Goal: Task Accomplishment & Management: Complete application form

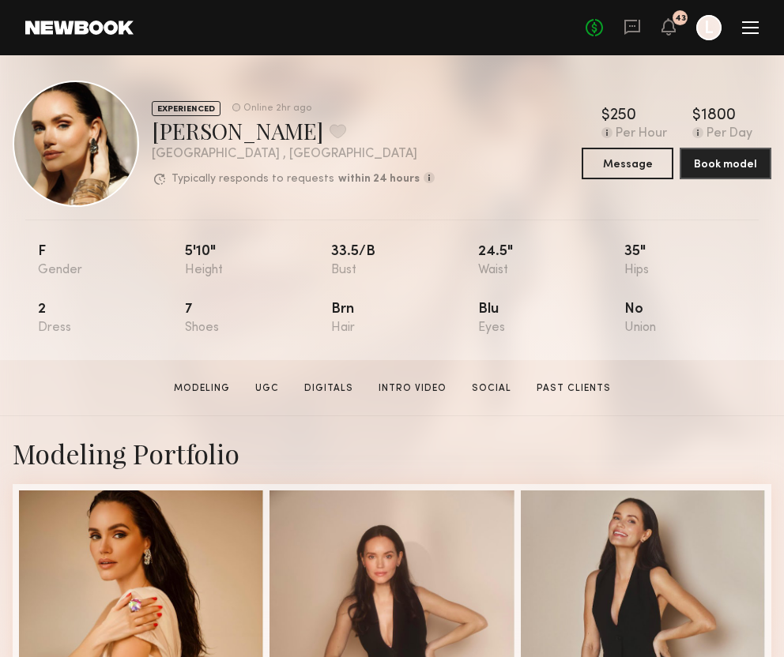
click at [754, 36] on div "No fees up to $5,000 43 L" at bounding box center [671, 27] width 173 height 25
click at [748, 28] on div at bounding box center [750, 27] width 17 height 13
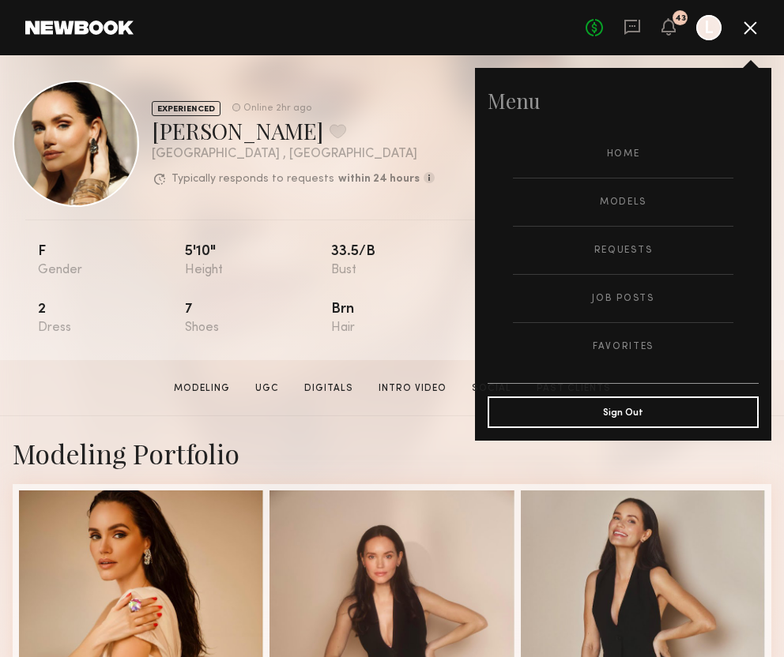
click at [708, 31] on div at bounding box center [708, 27] width 25 height 25
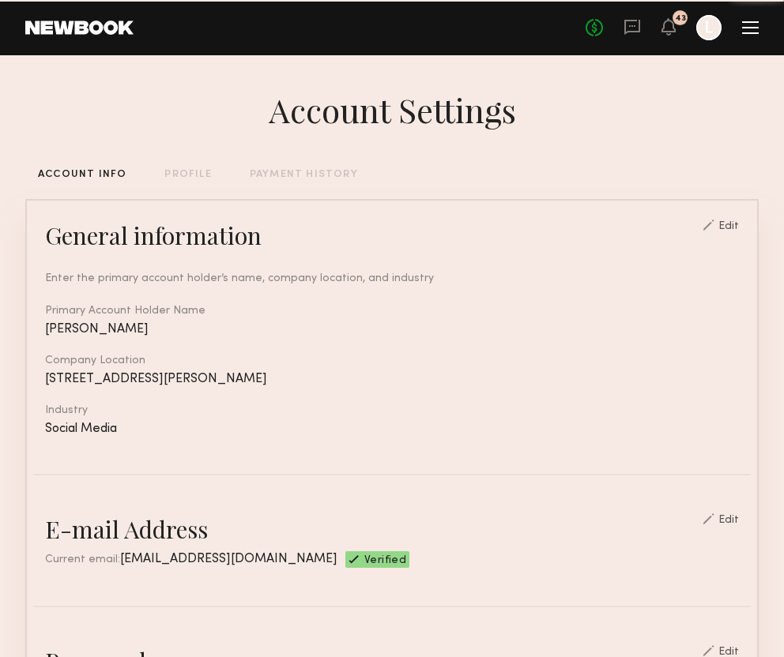
click at [708, 31] on div at bounding box center [708, 27] width 25 height 25
click at [94, 33] on link at bounding box center [79, 28] width 108 height 14
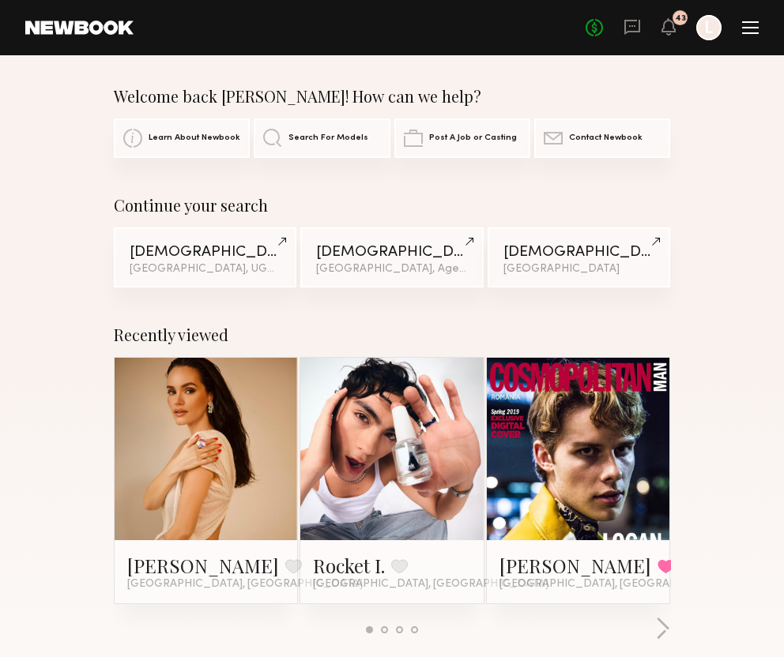
click at [754, 32] on div at bounding box center [750, 33] width 17 height 2
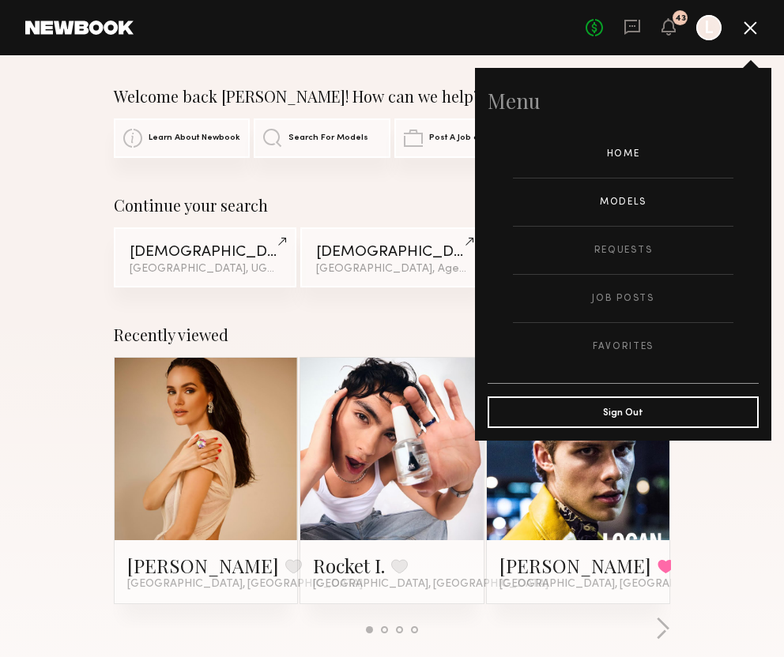
click at [621, 204] on link "Models" at bounding box center [623, 202] width 220 height 47
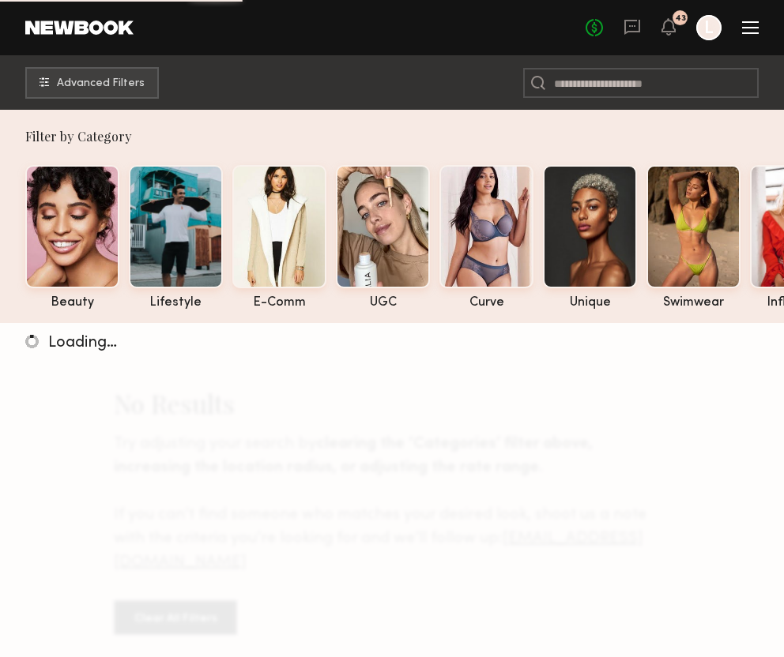
click at [746, 27] on div at bounding box center [750, 28] width 17 height 2
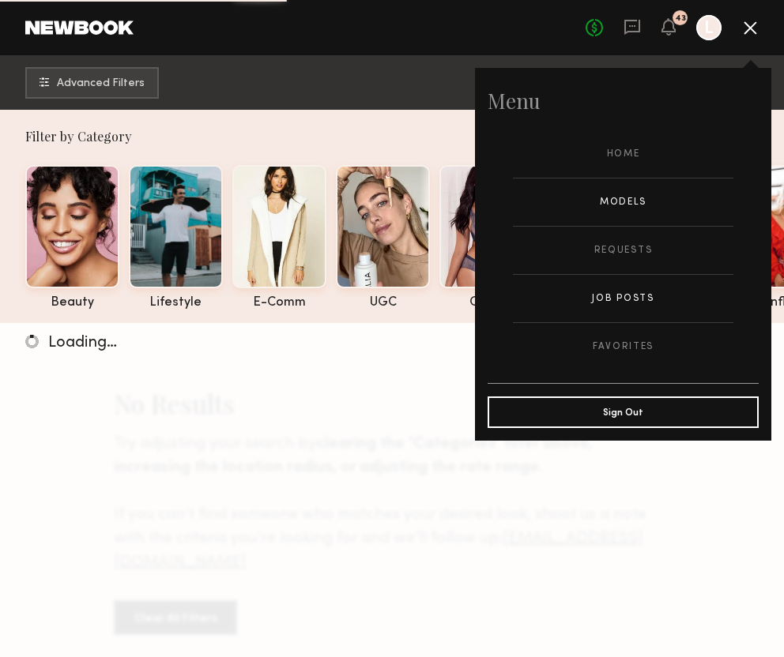
click at [647, 300] on link "Job Posts" at bounding box center [623, 298] width 220 height 47
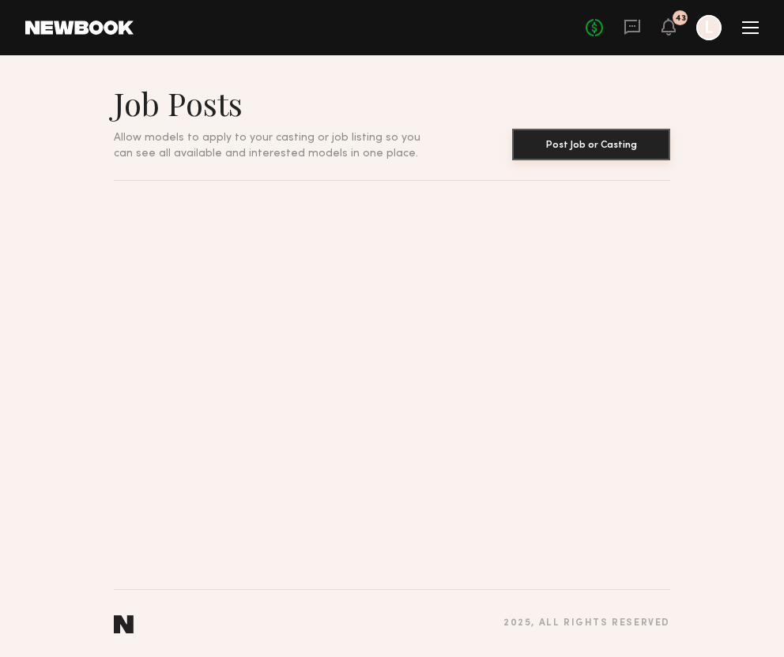
click at [595, 145] on button "Post Job or Casting" at bounding box center [591, 145] width 158 height 32
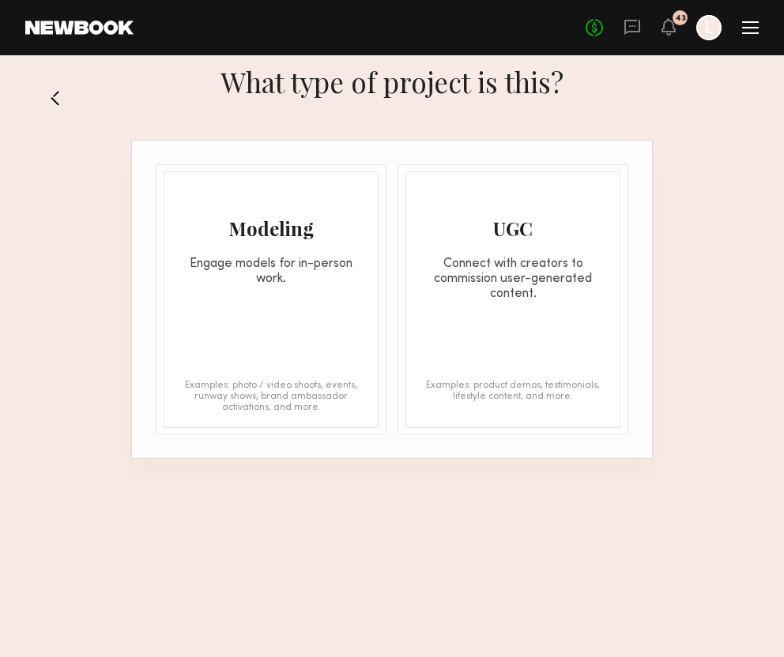
click at [304, 293] on div "Modeling Engage models for in-person work. Examples: photo / video shoots, even…" at bounding box center [271, 299] width 215 height 257
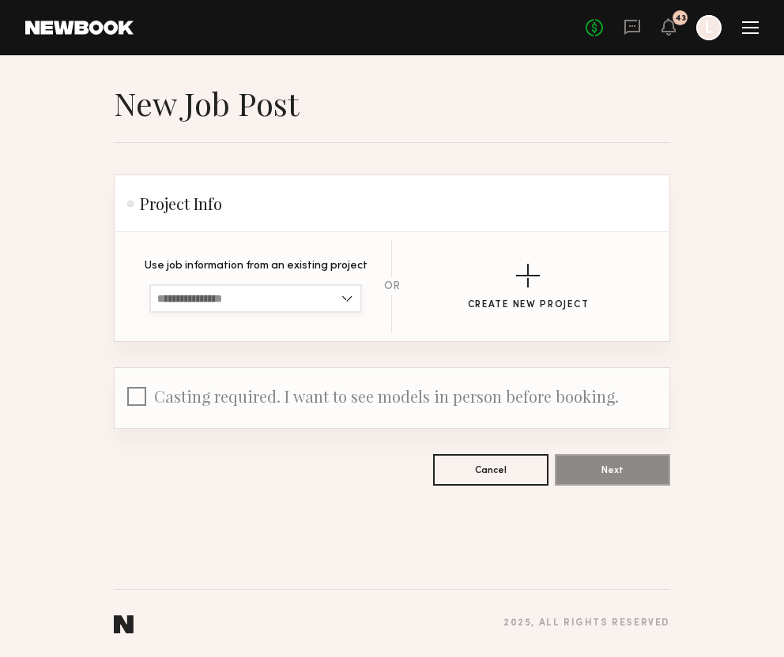
click at [304, 293] on input at bounding box center [255, 298] width 212 height 28
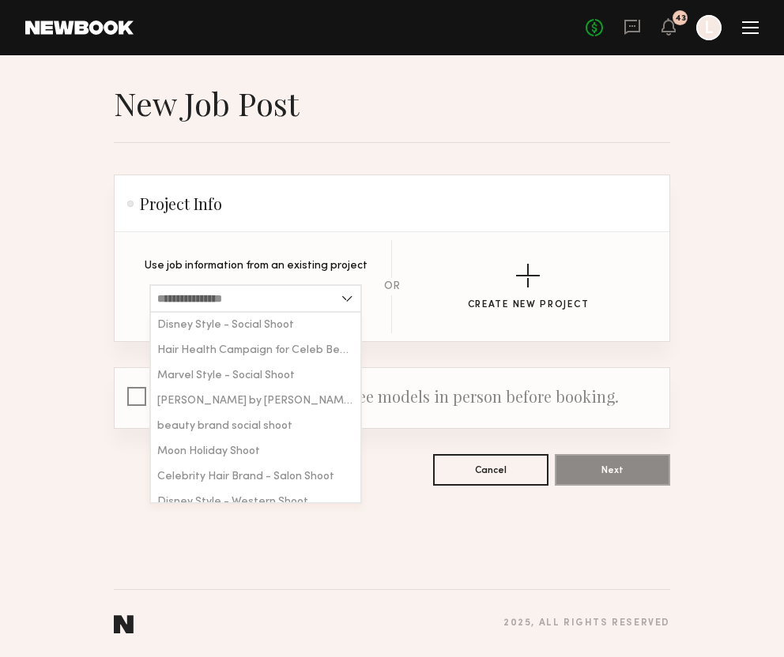
click at [385, 222] on header "Project Info" at bounding box center [392, 203] width 555 height 57
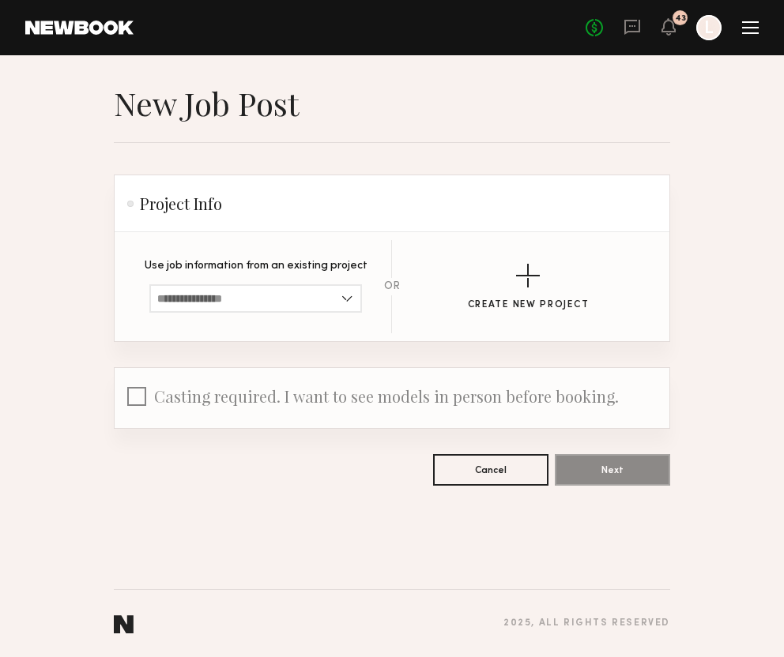
click at [455, 280] on div "Create New Project" at bounding box center [527, 287] width 231 height 47
click at [538, 295] on button "Create New Project" at bounding box center [529, 287] width 122 height 47
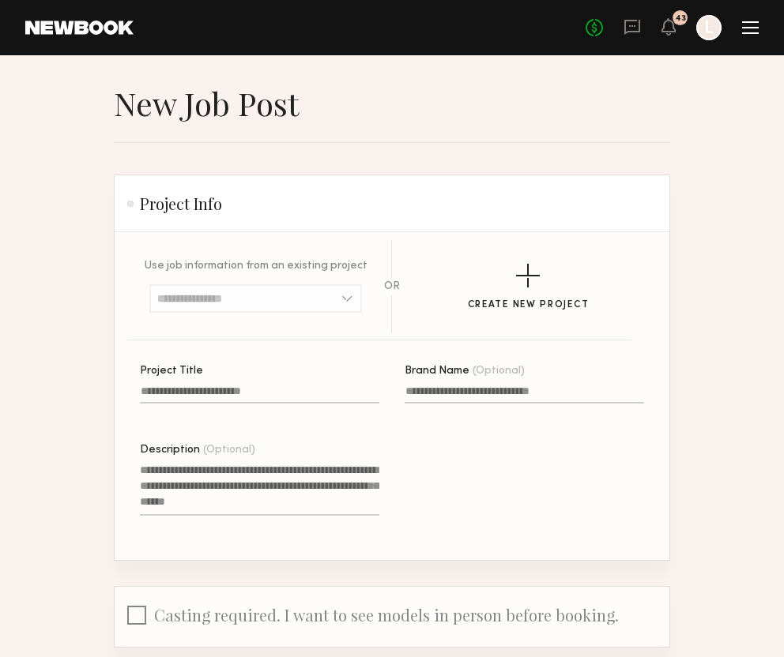
click at [314, 379] on label "Project Title" at bounding box center [259, 393] width 239 height 54
click at [314, 385] on input "Project Title" at bounding box center [259, 394] width 239 height 18
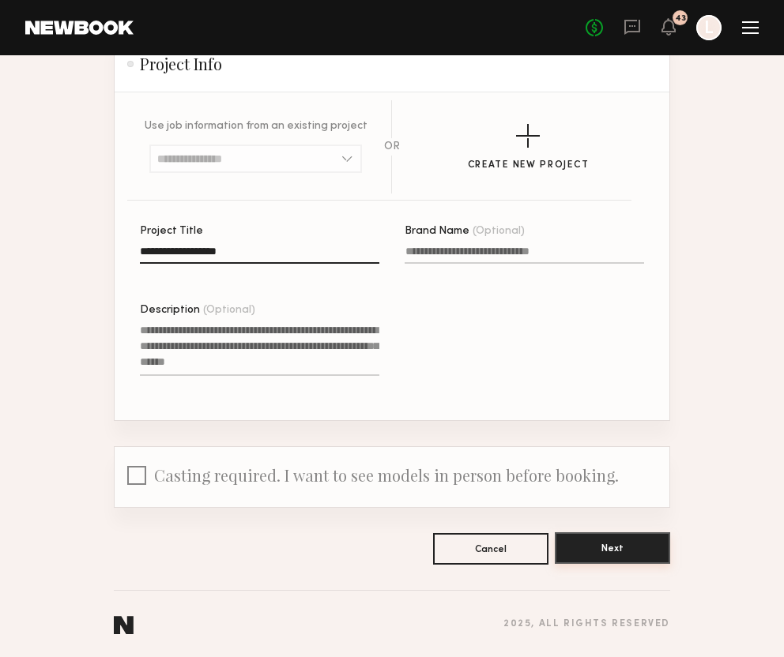
type input "**********"
click at [613, 558] on button "Next" at bounding box center [612, 548] width 115 height 32
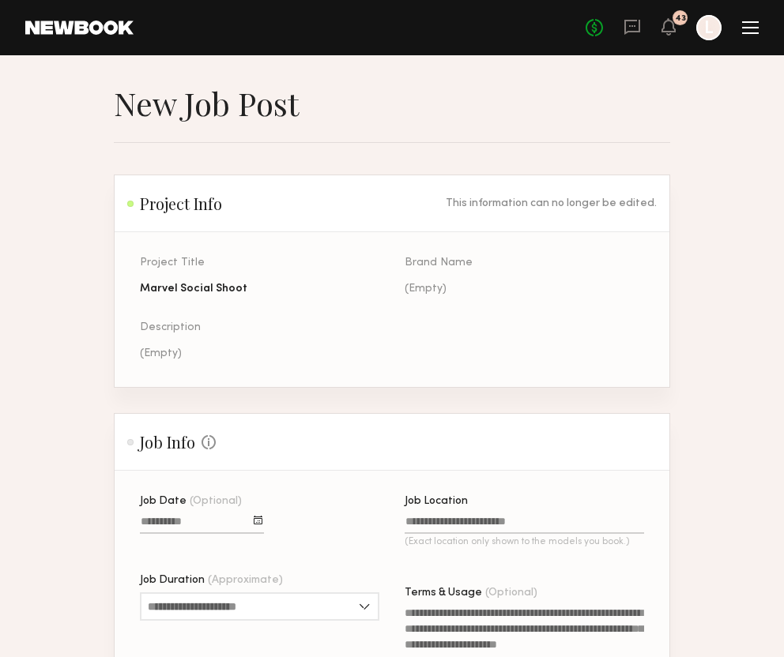
click at [199, 532] on input "Job Date (Optional)" at bounding box center [202, 525] width 124 height 18
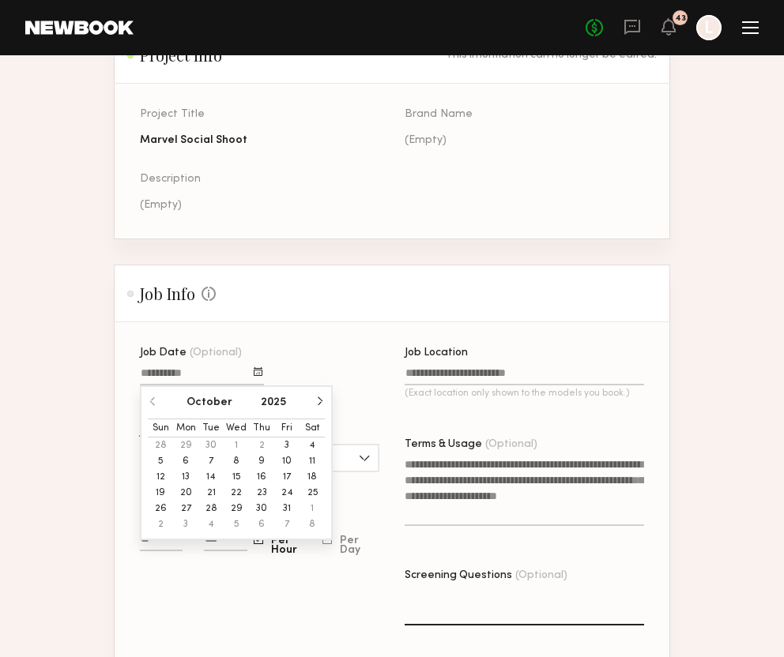
scroll to position [149, 0]
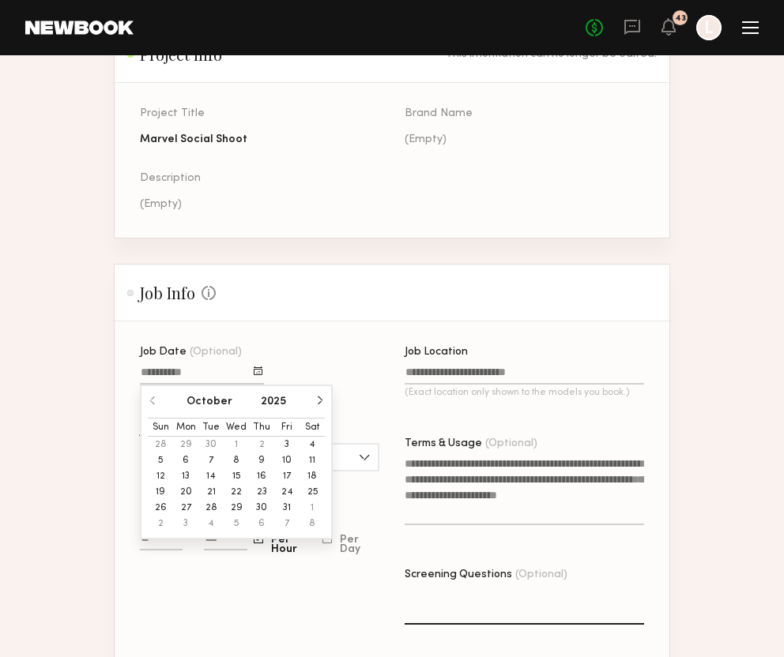
click at [187, 458] on button "6" at bounding box center [185, 461] width 25 height 16
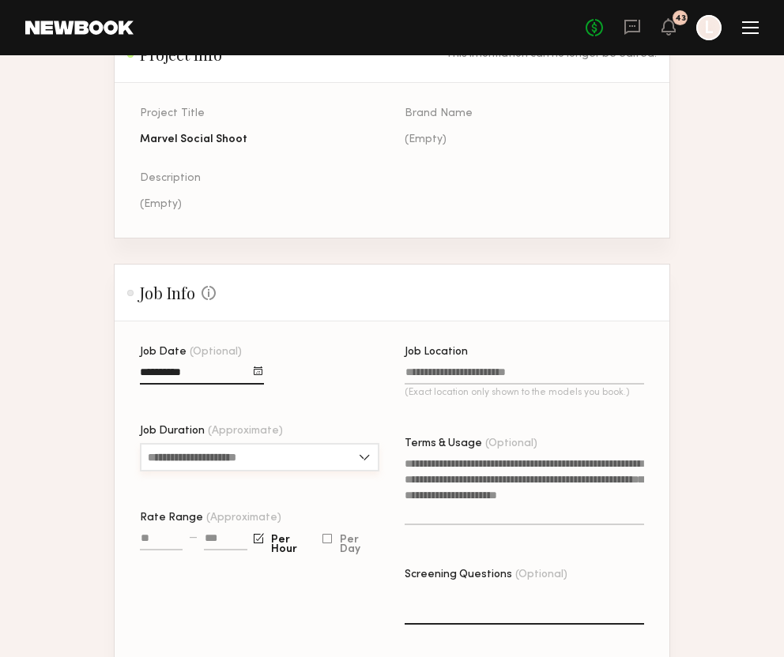
click at [246, 460] on input "Job Duration (Approximate)" at bounding box center [259, 457] width 239 height 28
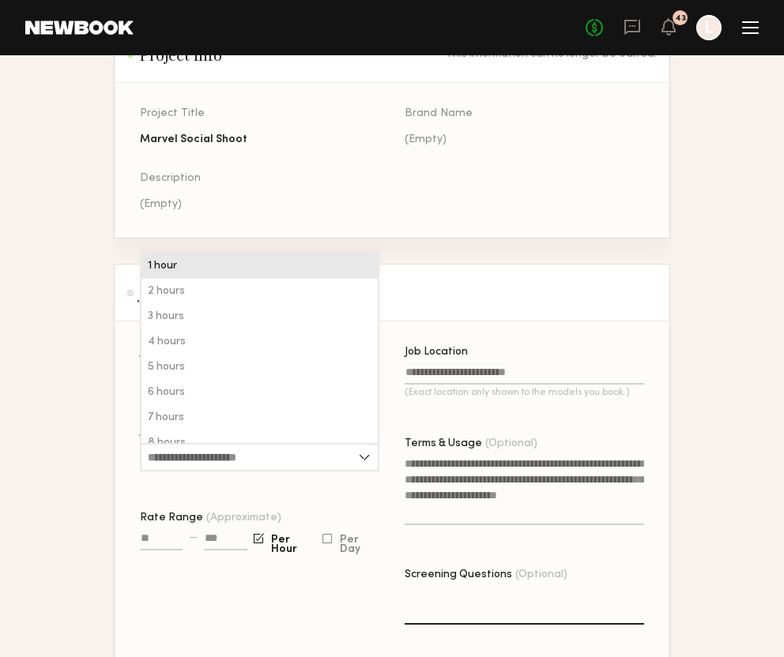
click at [237, 271] on div "1 hour" at bounding box center [259, 266] width 236 height 25
type input "******"
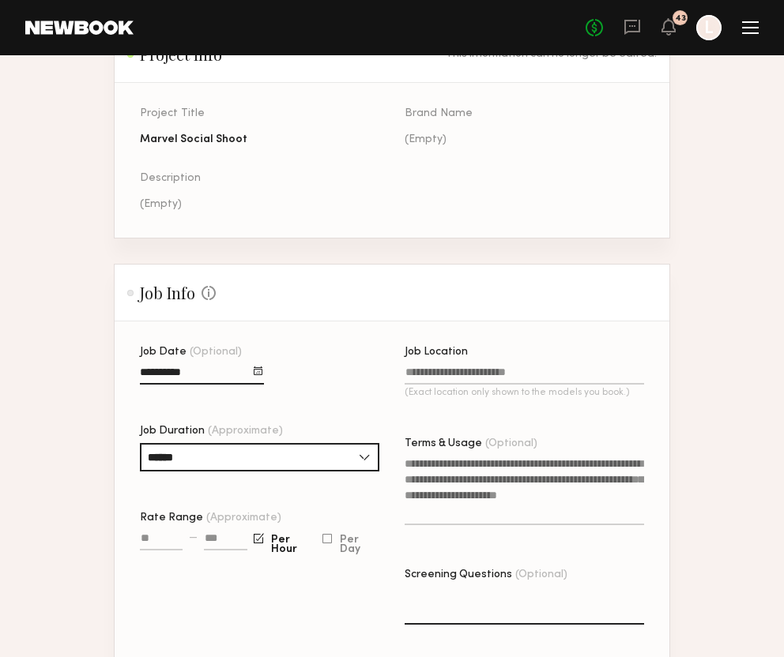
click at [451, 370] on input "Job Location (Exact location only shown to the models you book.)" at bounding box center [523, 376] width 239 height 18
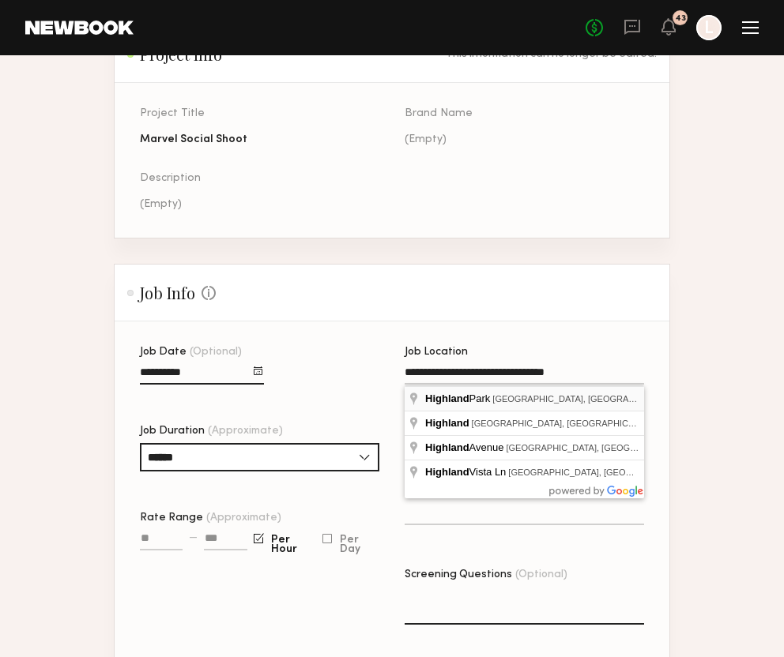
type input "**********"
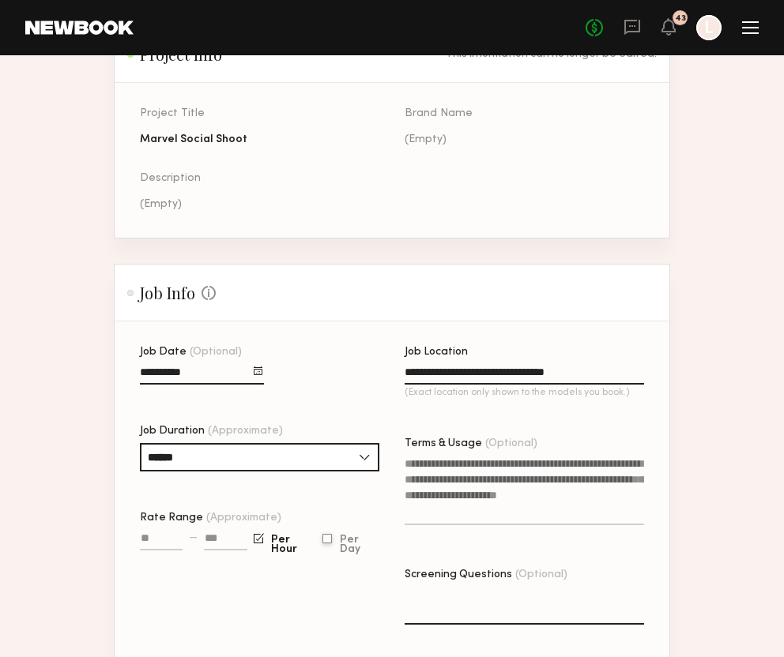
click at [329, 543] on div at bounding box center [326, 539] width 9 height 10
click at [188, 543] on div "—" at bounding box center [193, 548] width 107 height 36
click at [164, 543] on input "Rate Range (Approximate)" at bounding box center [161, 541] width 43 height 18
click at [263, 545] on label "Per Hour" at bounding box center [285, 544] width 62 height 21
click at [224, 544] on input at bounding box center [225, 541] width 43 height 18
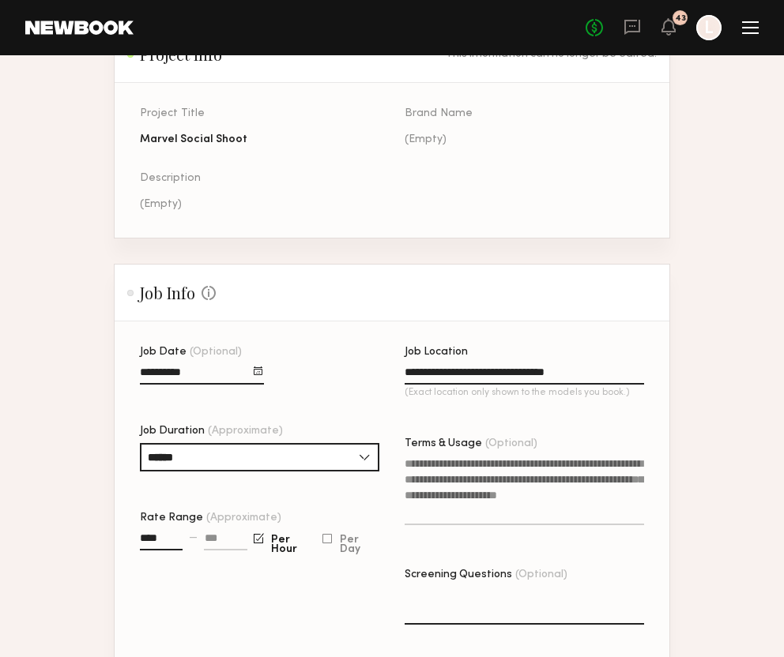
click at [182, 538] on input "****" at bounding box center [161, 541] width 43 height 18
type input "****"
click at [224, 537] on input at bounding box center [224, 541] width 45 height 18
type input "****"
click at [487, 511] on textarea "Terms & Usage (Optional)" at bounding box center [523, 491] width 239 height 70
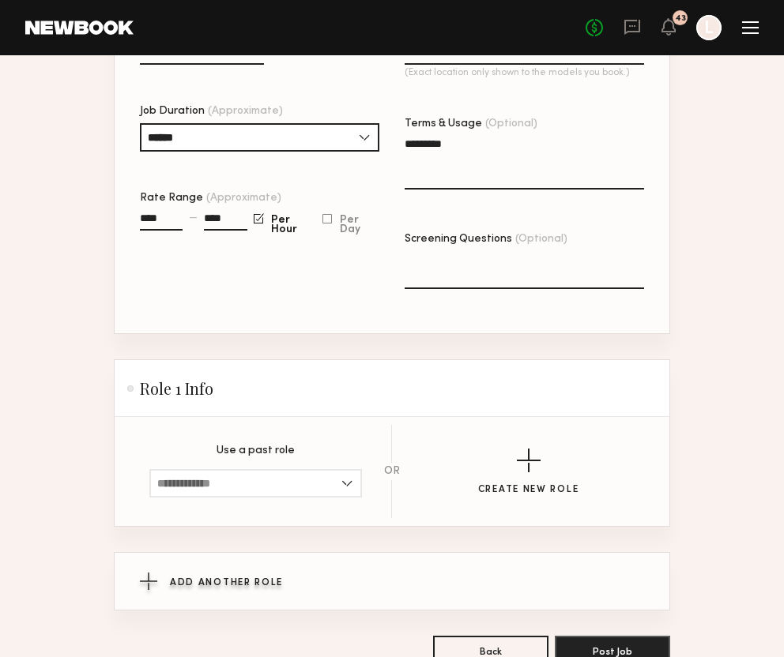
scroll to position [572, 0]
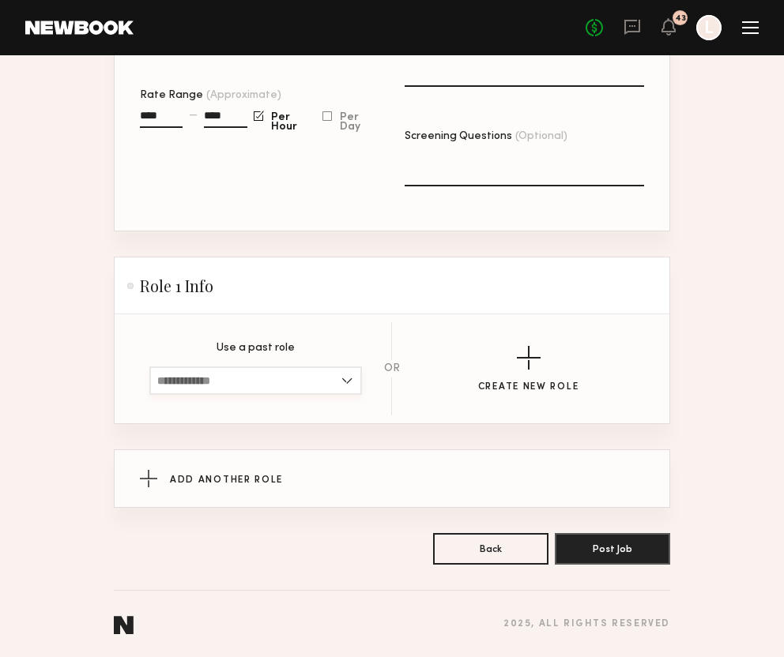
type textarea "*********"
click at [309, 381] on input at bounding box center [255, 381] width 212 height 28
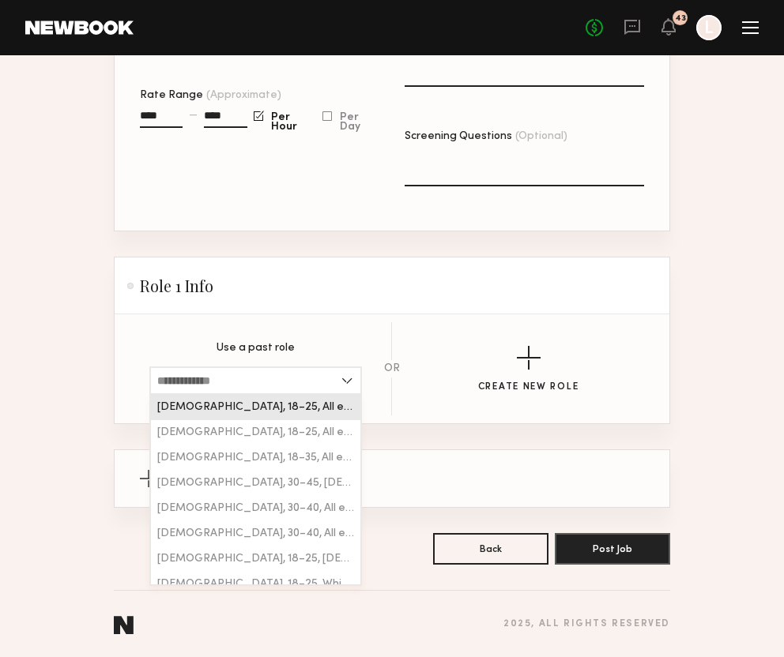
click at [294, 404] on div "[DEMOGRAPHIC_DATA], 18–25, All ethnicities" at bounding box center [255, 407] width 209 height 25
type input "**********"
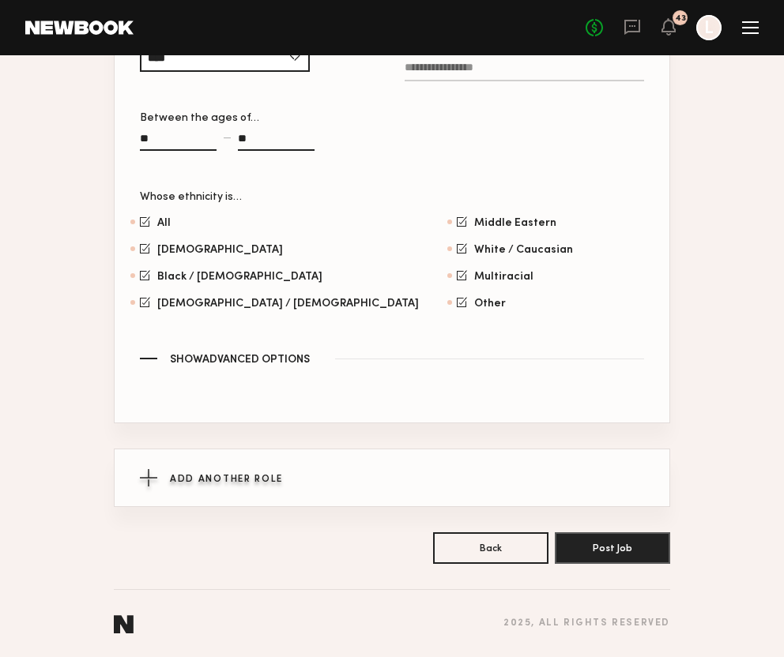
click at [297, 469] on div "Add Another Role" at bounding box center [392, 477] width 504 height 57
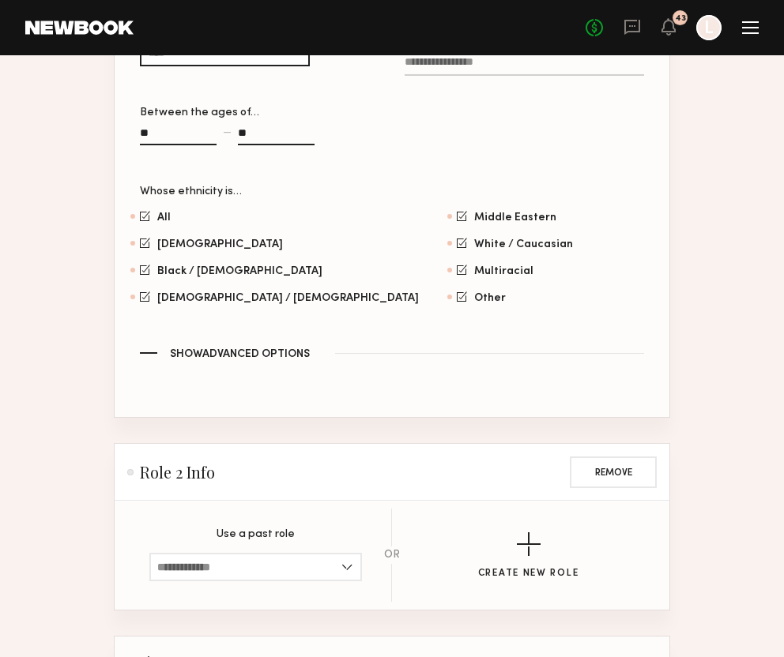
scroll to position [1000, 0]
click at [260, 565] on input at bounding box center [255, 566] width 212 height 28
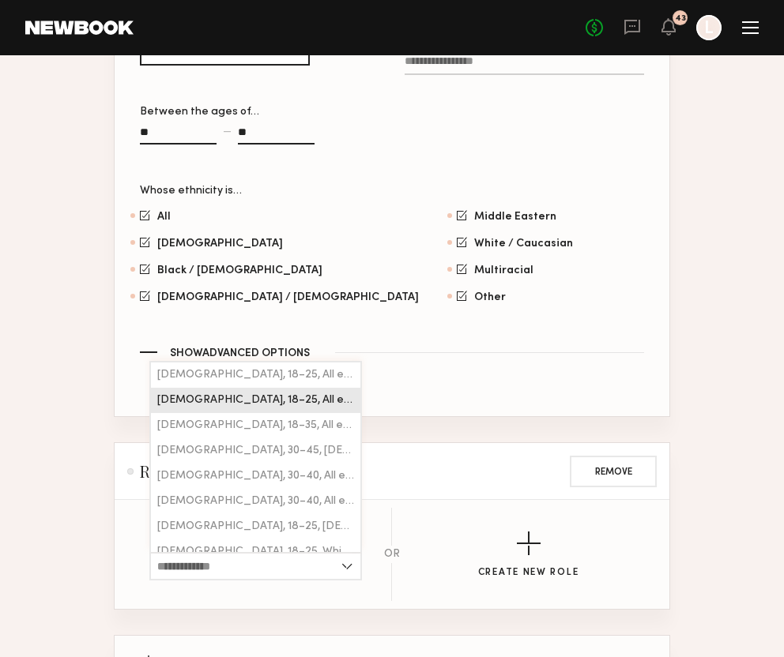
click at [247, 397] on span "[DEMOGRAPHIC_DATA], 18–25, All ethnicities" at bounding box center [255, 400] width 197 height 11
type input "**********"
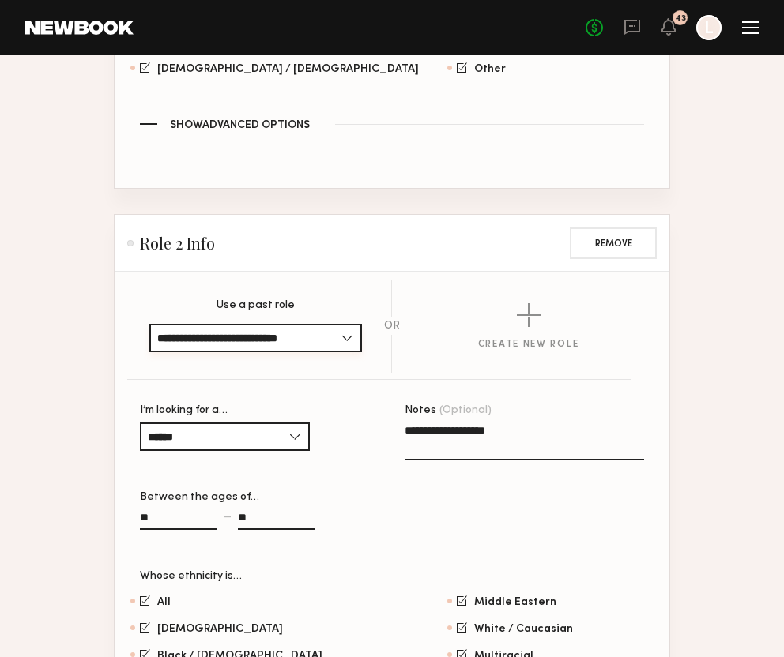
scroll to position [1525, 0]
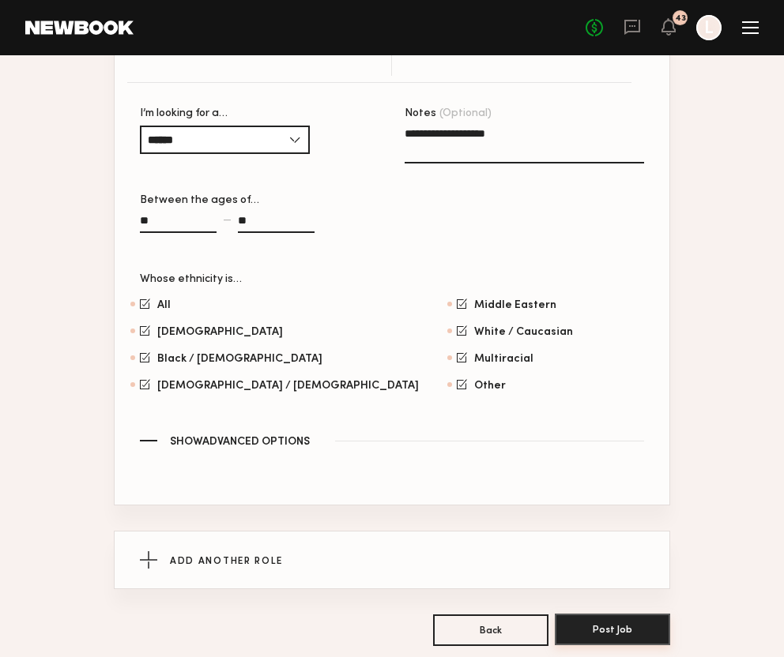
click at [584, 634] on button "Post Job" at bounding box center [612, 630] width 115 height 32
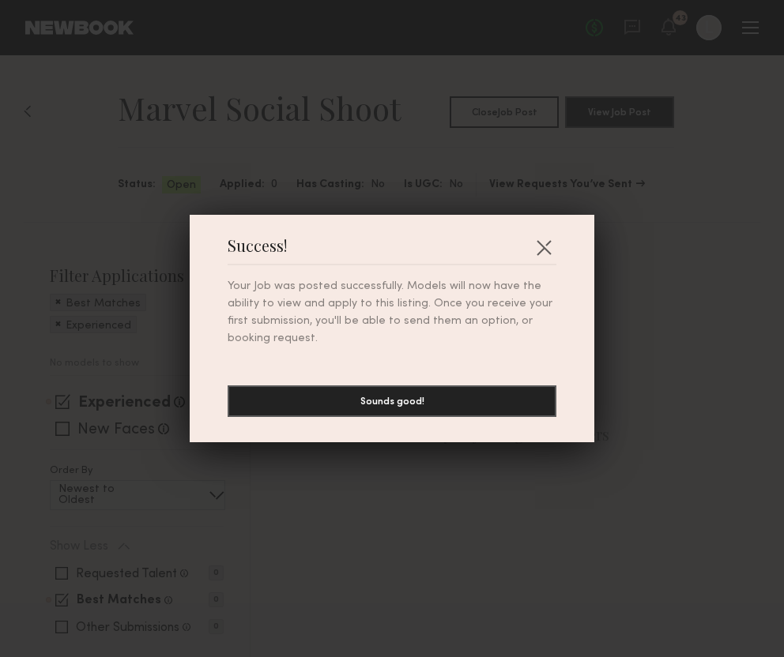
click at [558, 237] on div "Success! Your Job was posted successfully. Models will now have the ability to …" at bounding box center [392, 329] width 404 height 228
click at [543, 239] on button "button" at bounding box center [543, 247] width 25 height 25
